Goal: Task Accomplishment & Management: Manage account settings

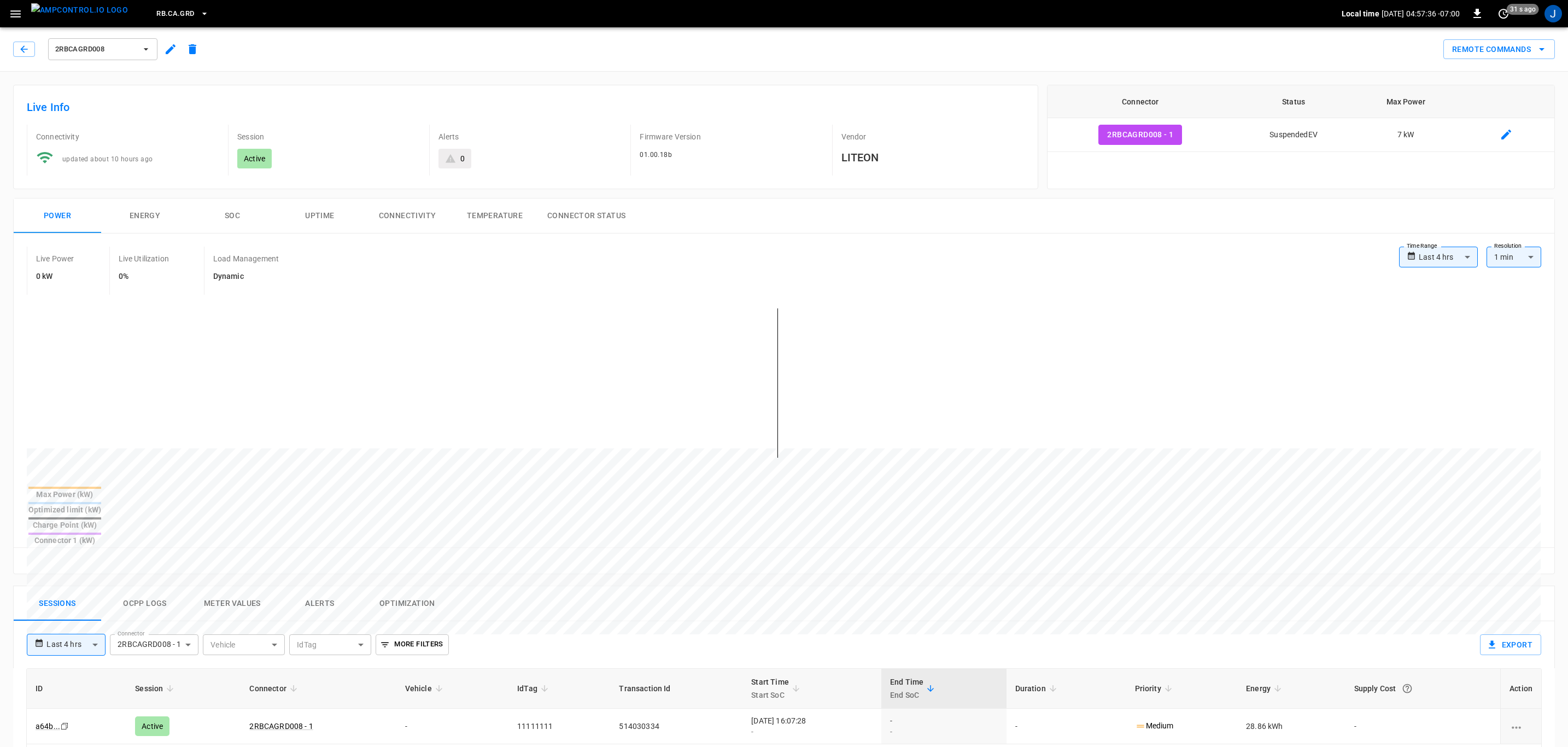
scroll to position [328, 0]
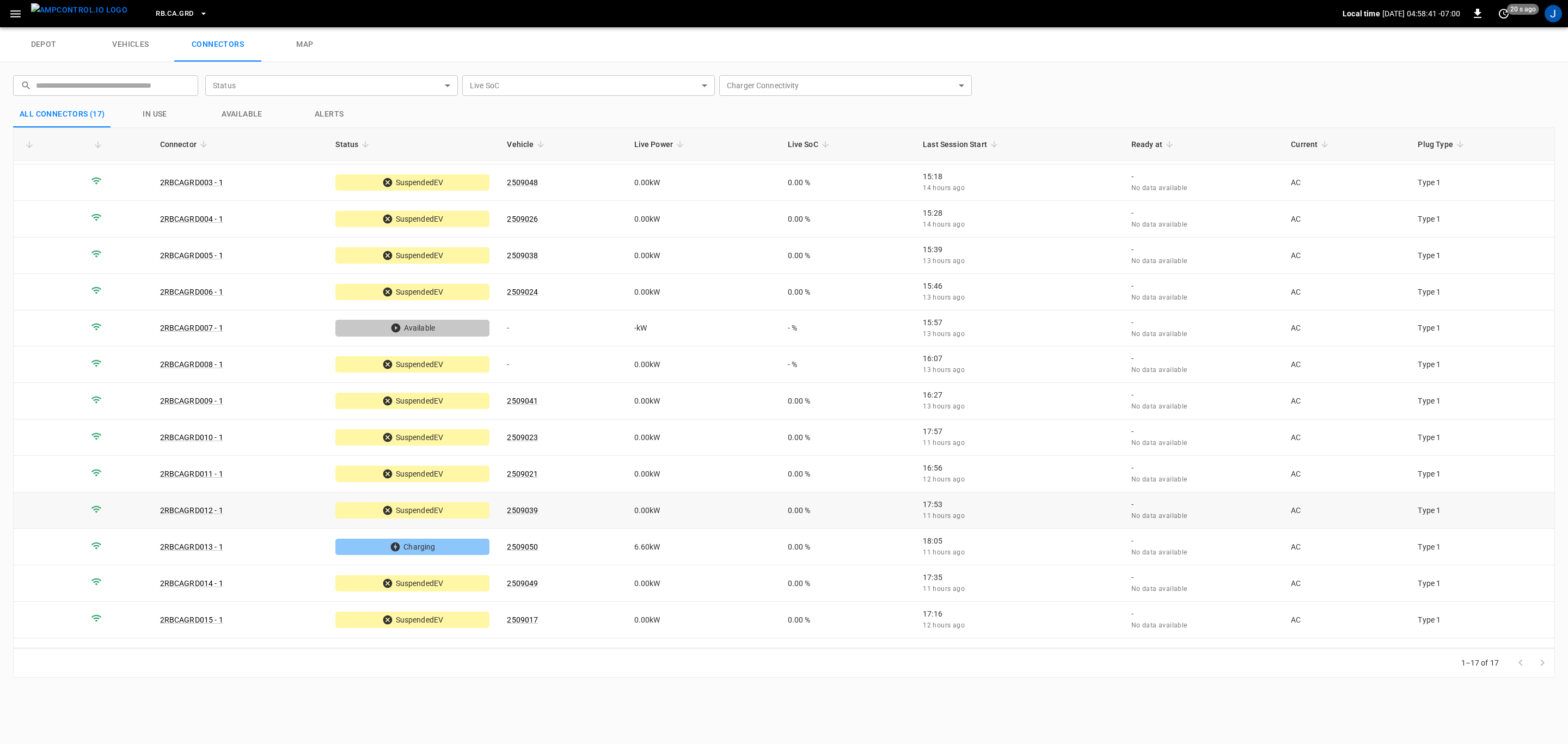
scroll to position [132, 0]
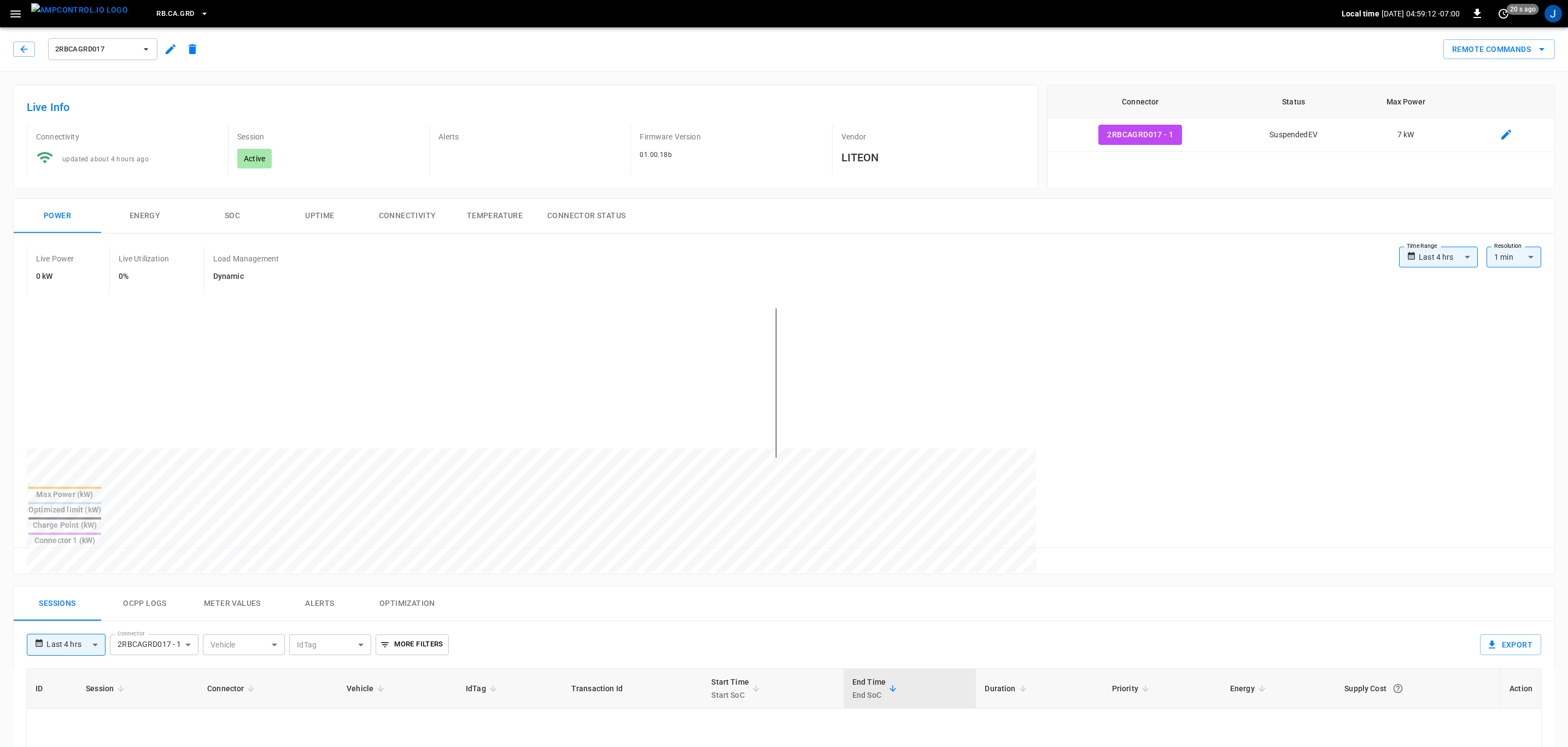
type input "**********"
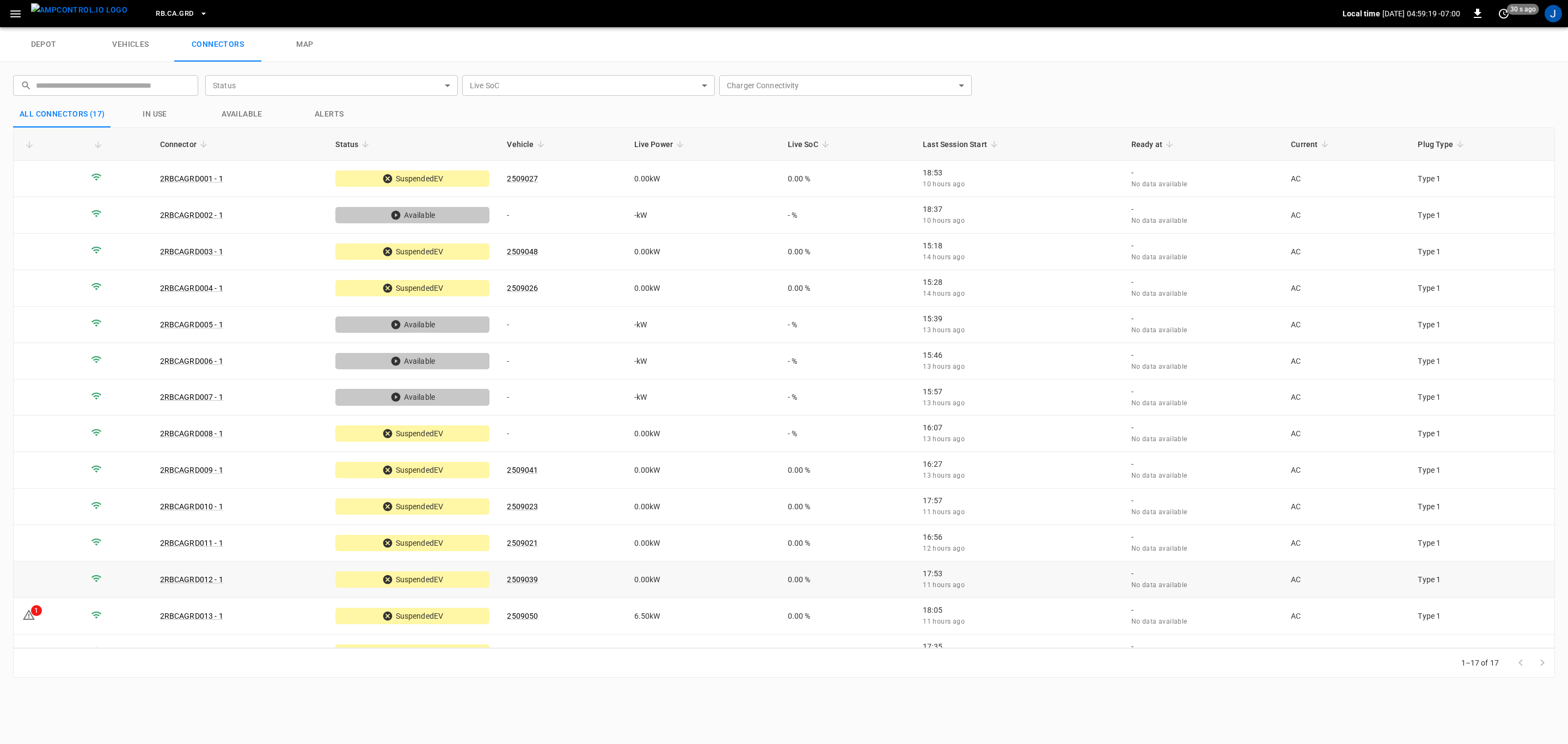
scroll to position [132, 0]
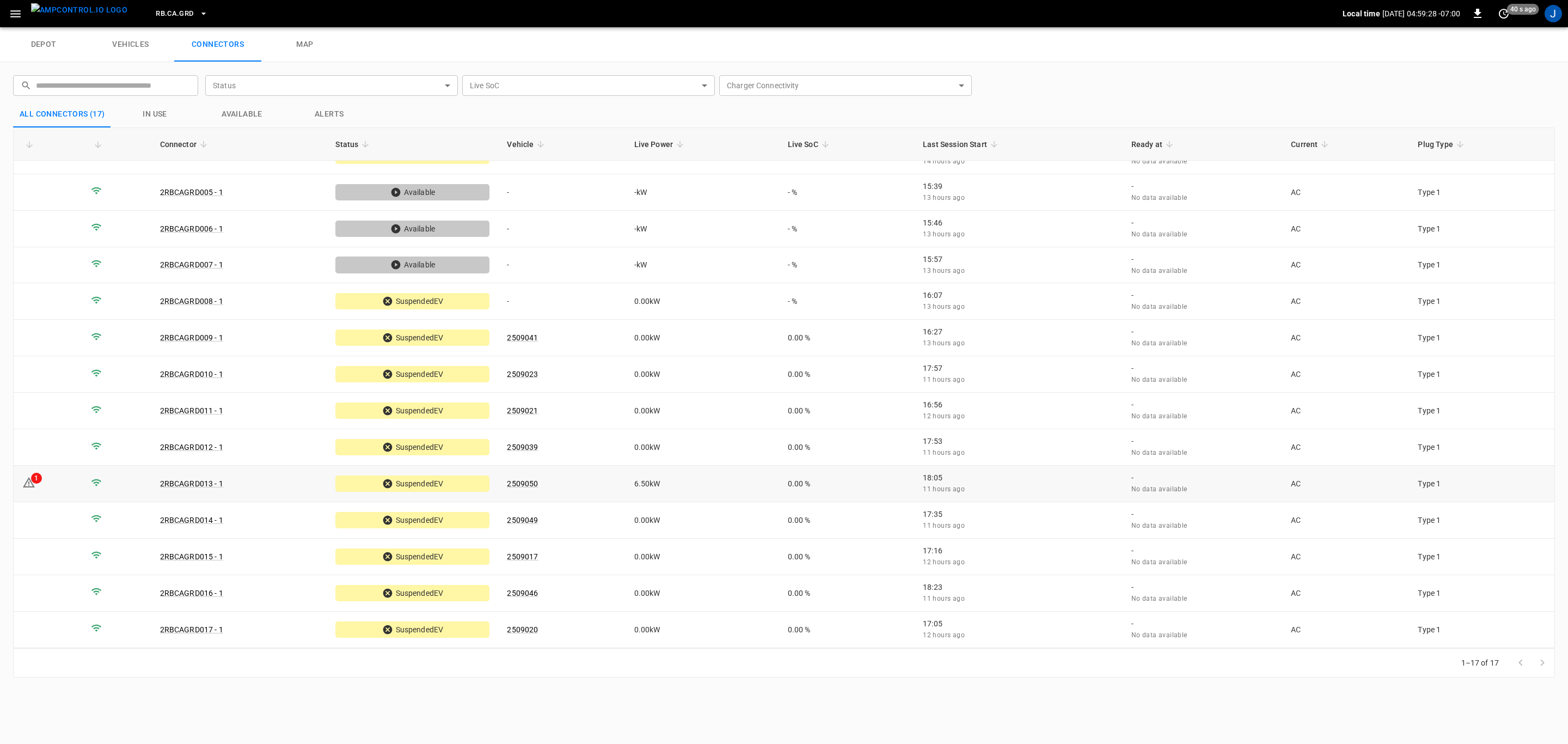
click at [25, 485] on icon at bounding box center [29, 482] width 12 height 10
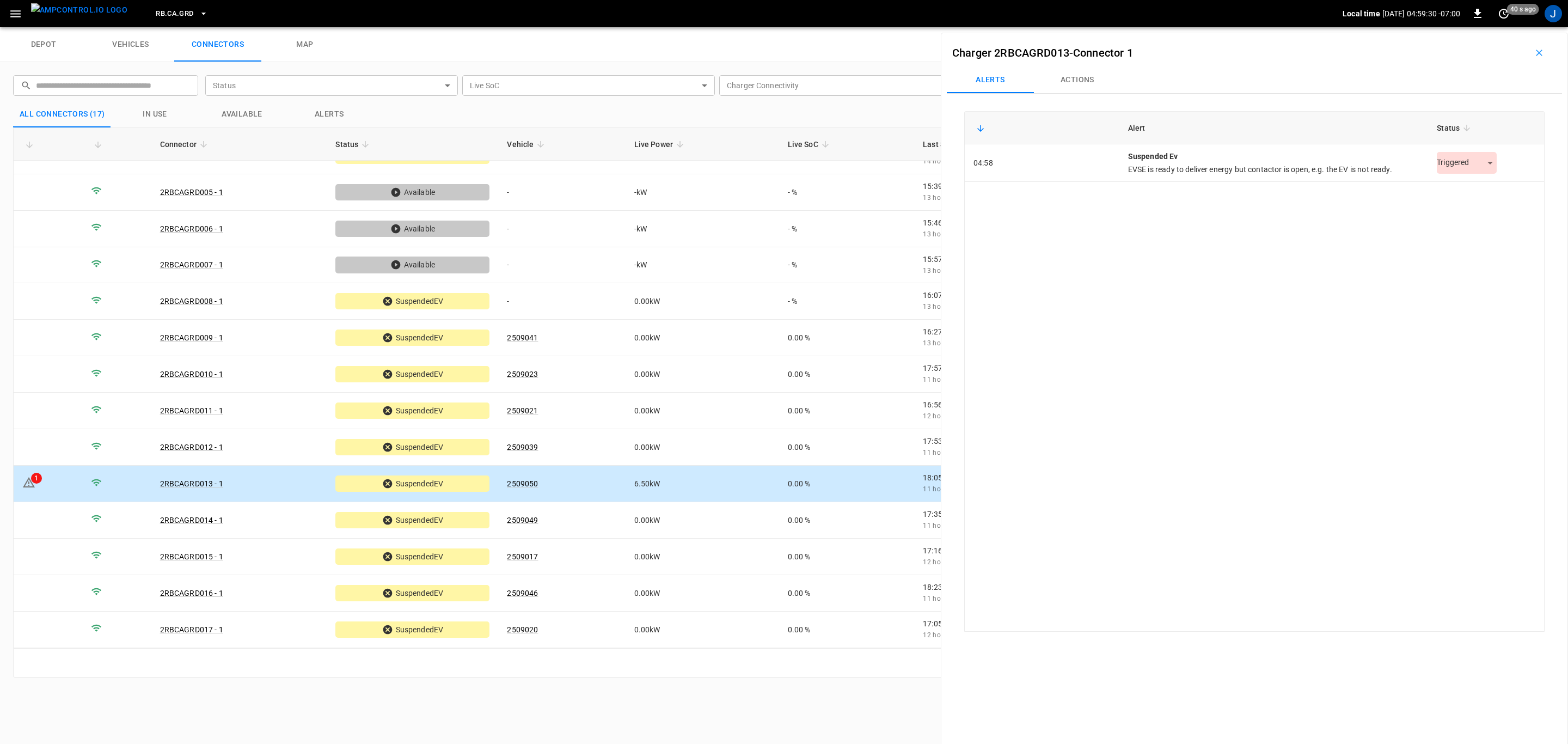
click at [1482, 27] on body "RB.CA.GRD Local time [DATE] 04:59:30 -07:00 0 40 s ago J depot vehicles connect…" at bounding box center [784, 13] width 1568 height 27
click at [1457, 188] on li "Resolved" at bounding box center [1461, 191] width 68 height 18
click at [1541, 49] on icon "Close" at bounding box center [1542, 53] width 11 height 11
click at [1538, 54] on icon "button" at bounding box center [1539, 53] width 11 height 11
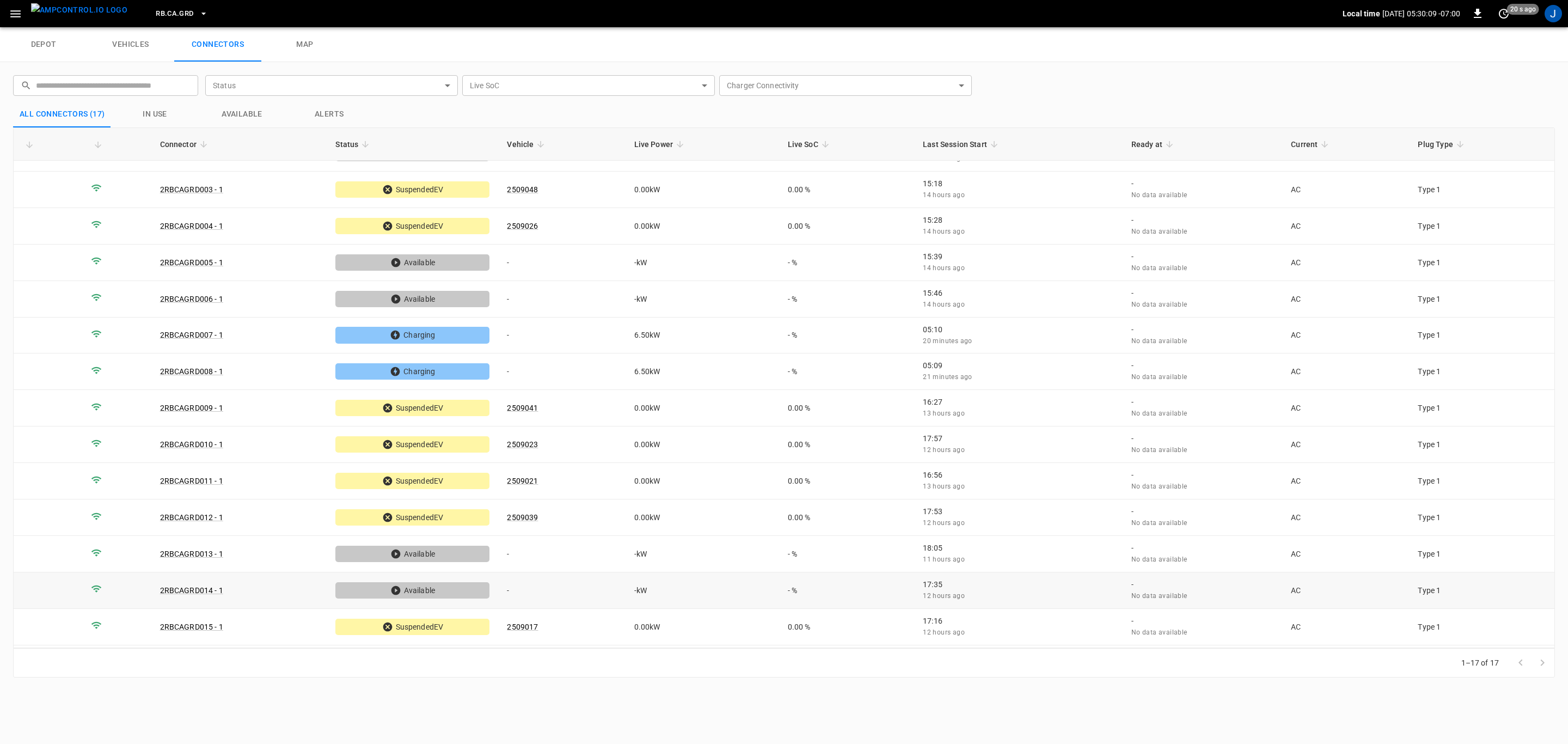
scroll to position [0, 0]
